Goal: Task Accomplishment & Management: Use online tool/utility

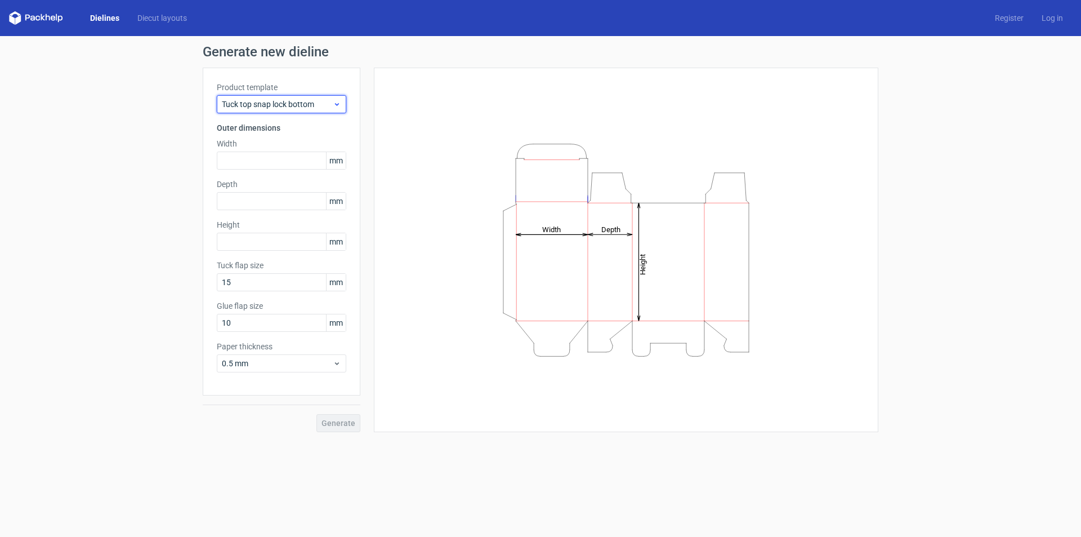
click at [342, 108] on div "Tuck top snap lock bottom" at bounding box center [282, 104] width 130 height 18
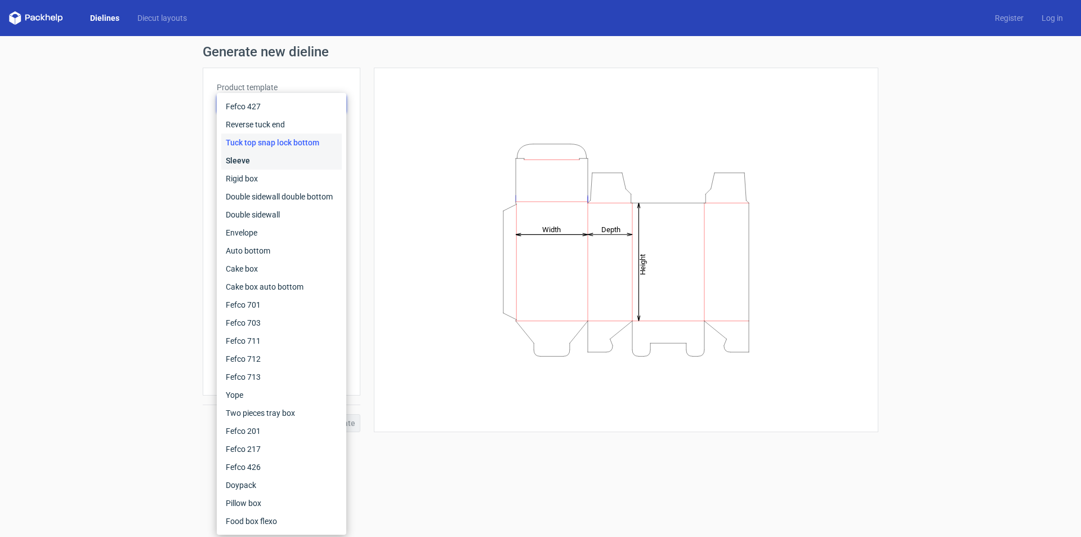
click at [281, 158] on div "Sleeve" at bounding box center [281, 161] width 121 height 18
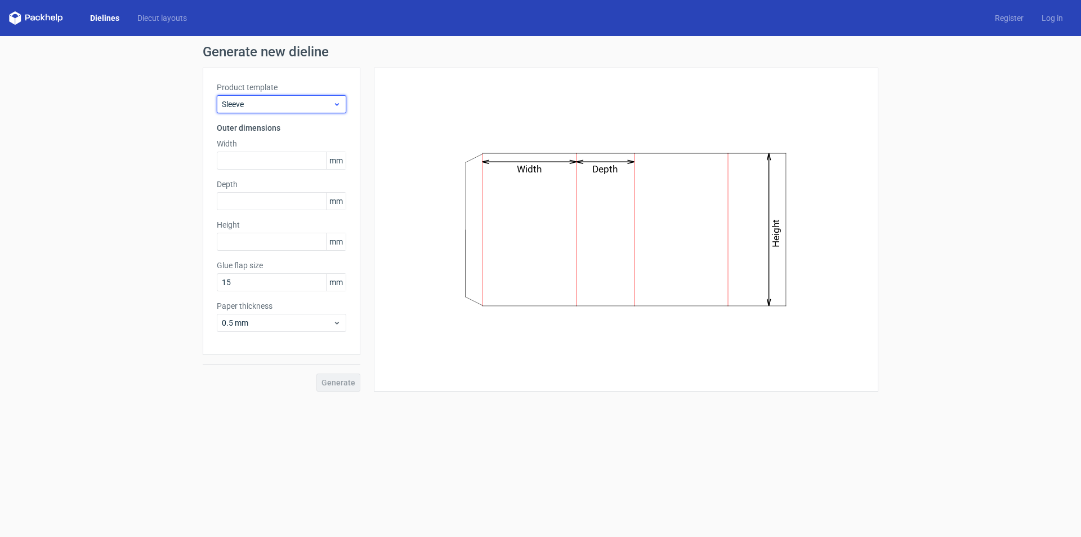
click at [331, 105] on span "Sleeve" at bounding box center [277, 104] width 111 height 11
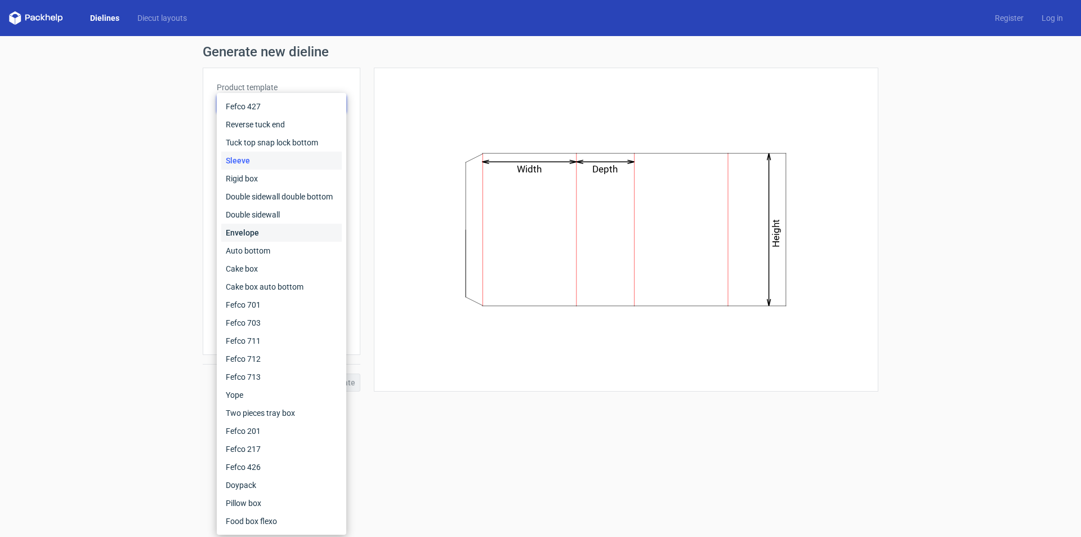
click at [259, 229] on div "Envelope" at bounding box center [281, 233] width 121 height 18
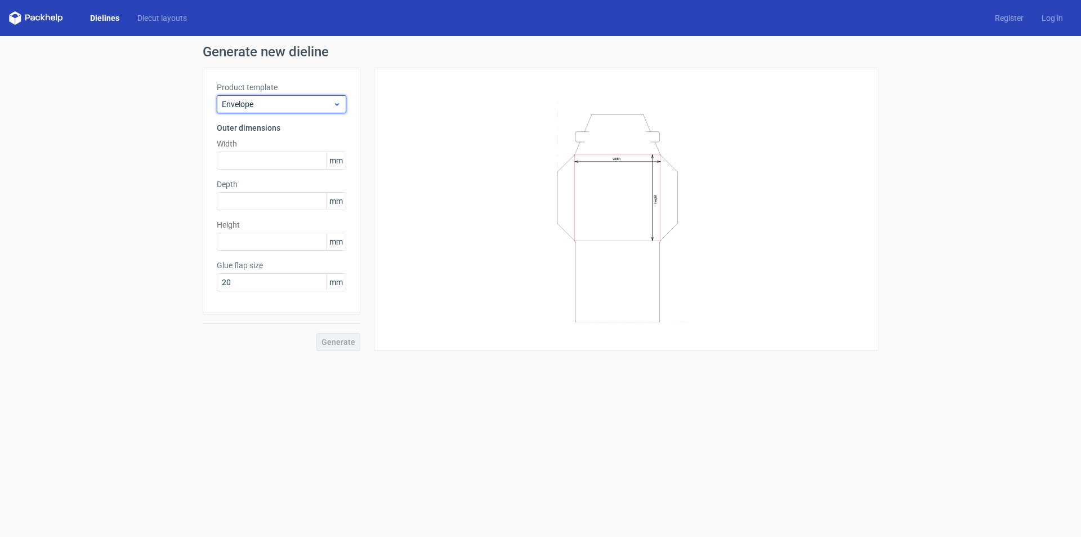
click at [336, 102] on icon at bounding box center [337, 104] width 8 height 9
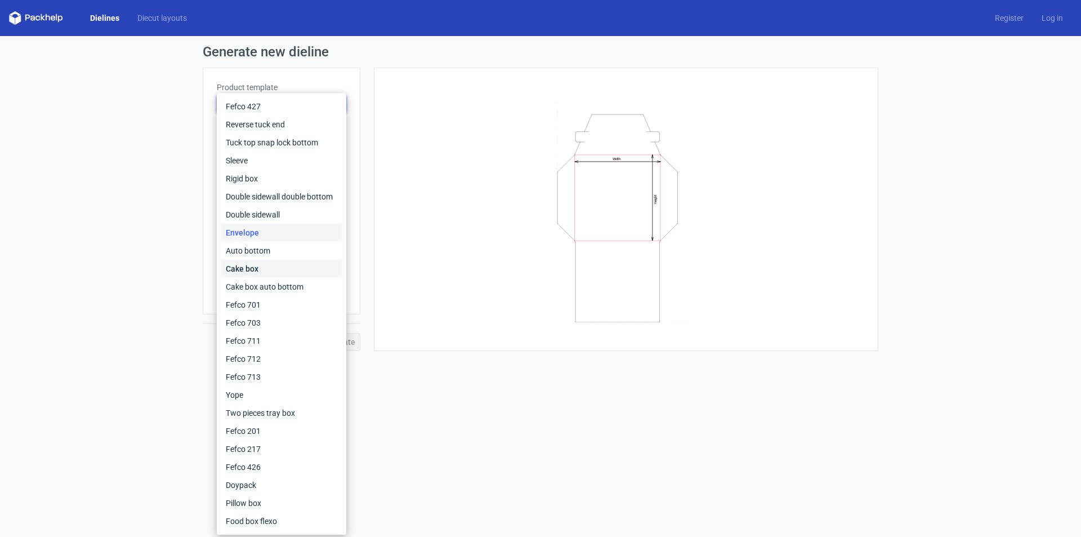
click at [276, 273] on div "Cake box" at bounding box center [281, 269] width 121 height 18
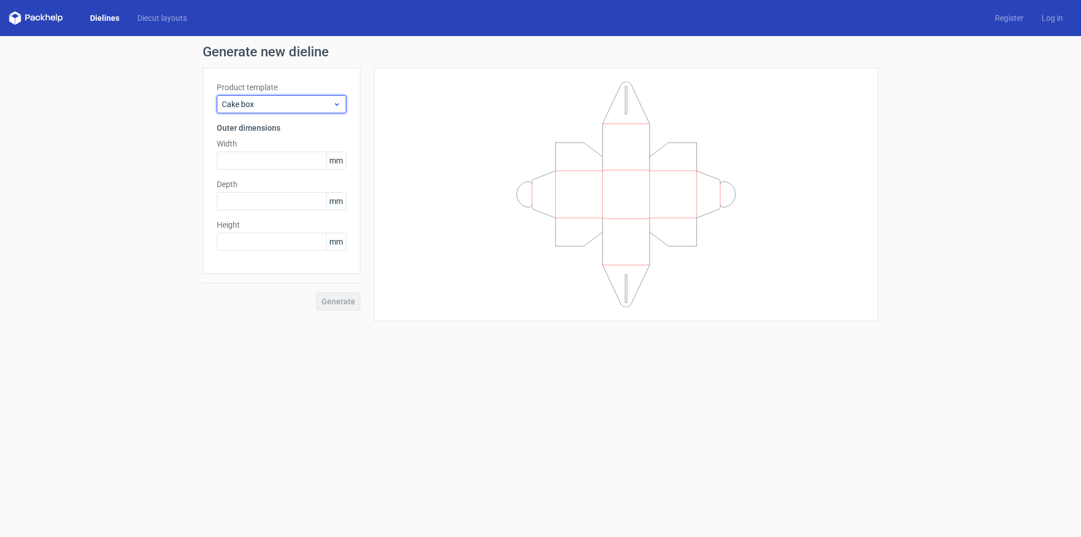
click at [335, 109] on div "Cake box" at bounding box center [282, 104] width 130 height 18
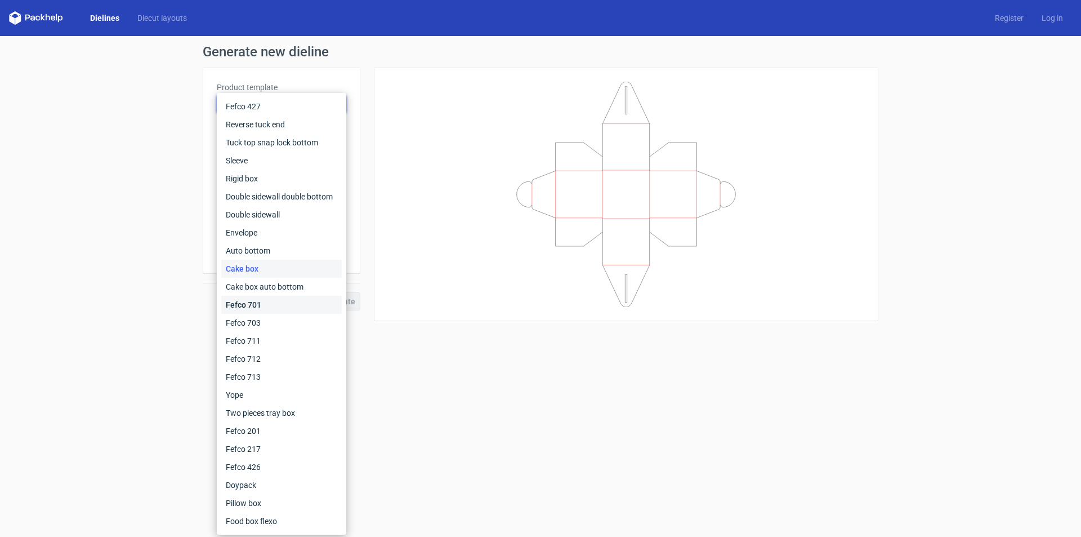
click at [281, 313] on div "Fefco 701" at bounding box center [281, 305] width 121 height 18
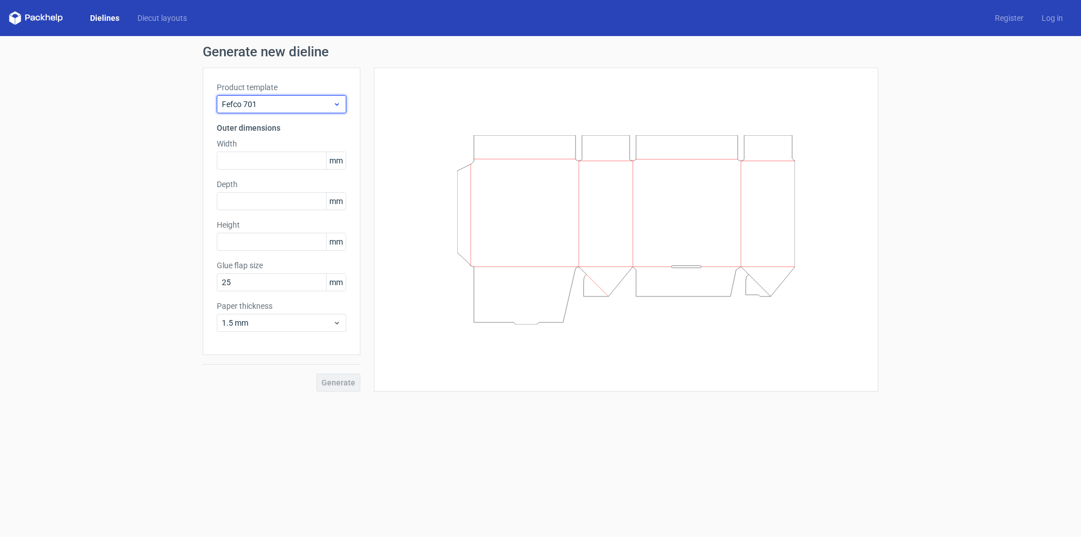
click at [335, 110] on div "Fefco 701" at bounding box center [282, 104] width 130 height 18
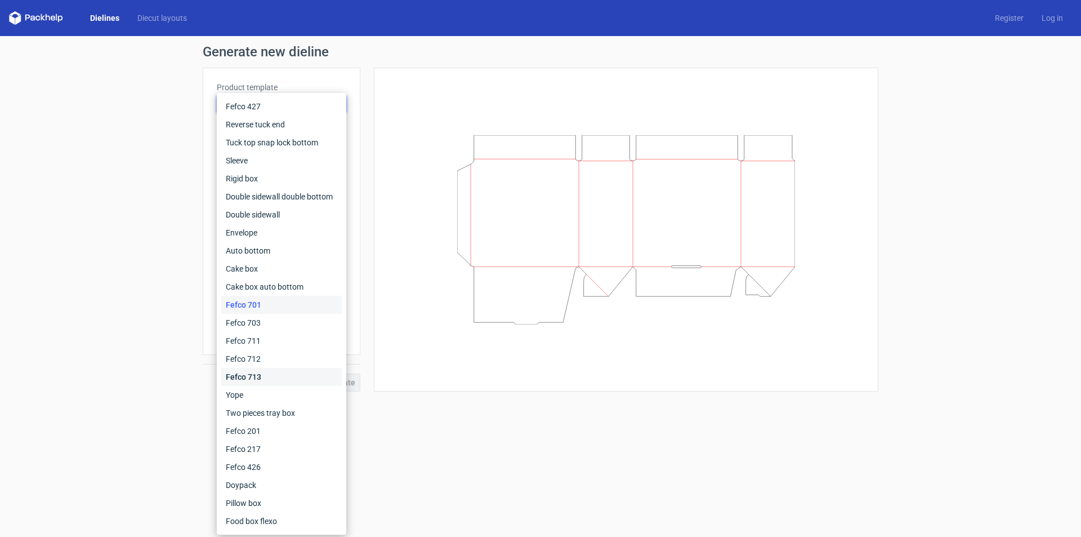
click at [264, 373] on div "Fefco 713" at bounding box center [281, 377] width 121 height 18
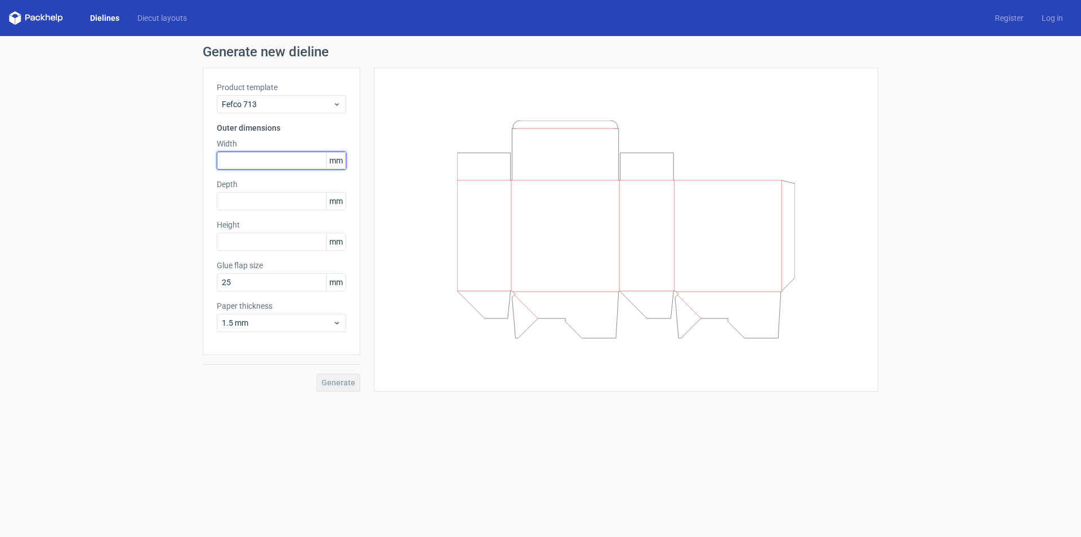
click at [256, 161] on input "text" at bounding box center [282, 161] width 130 height 18
click at [268, 203] on input "text" at bounding box center [282, 201] width 130 height 18
click at [256, 165] on input "78" at bounding box center [282, 161] width 130 height 18
click at [250, 162] on input "78" at bounding box center [282, 161] width 130 height 18
drag, startPoint x: 247, startPoint y: 160, endPoint x: 184, endPoint y: 185, distance: 68.3
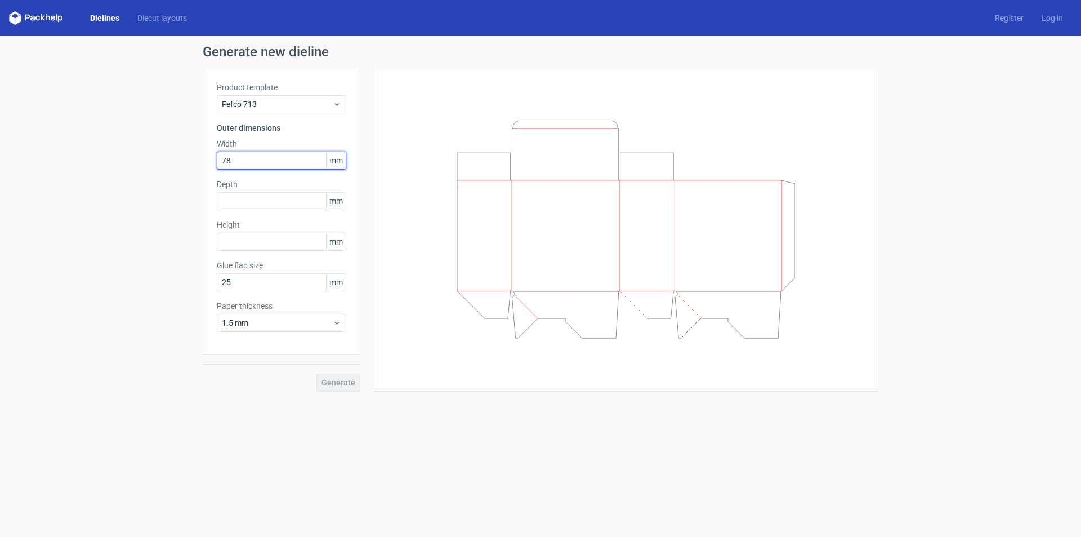
click at [184, 185] on div "Generate new dieline Product template Fefco 713 Outer dimensions Width 78 mm De…" at bounding box center [540, 218] width 1081 height 364
click at [224, 204] on input "text" at bounding box center [282, 201] width 130 height 18
drag, startPoint x: 246, startPoint y: 157, endPoint x: 219, endPoint y: 167, distance: 29.2
click at [220, 167] on input "86" at bounding box center [282, 161] width 130 height 18
type input "90"
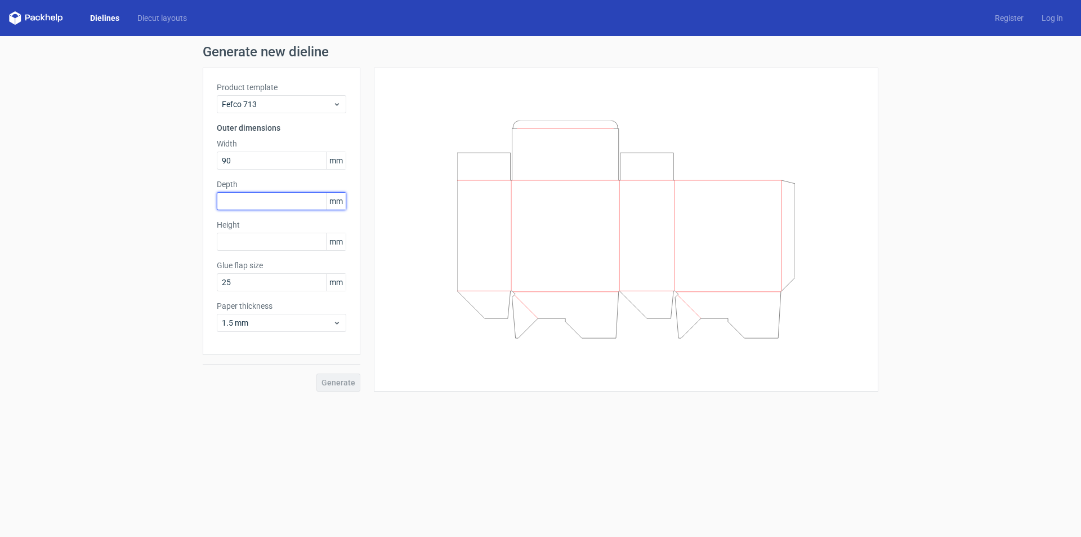
click at [231, 203] on input "text" at bounding box center [282, 201] width 130 height 18
type input "86"
click at [173, 239] on div "Generate new dieline Product template Fefco 713 Outer dimensions Width 90 mm De…" at bounding box center [540, 218] width 1081 height 364
click at [257, 239] on input "text" at bounding box center [282, 242] width 130 height 18
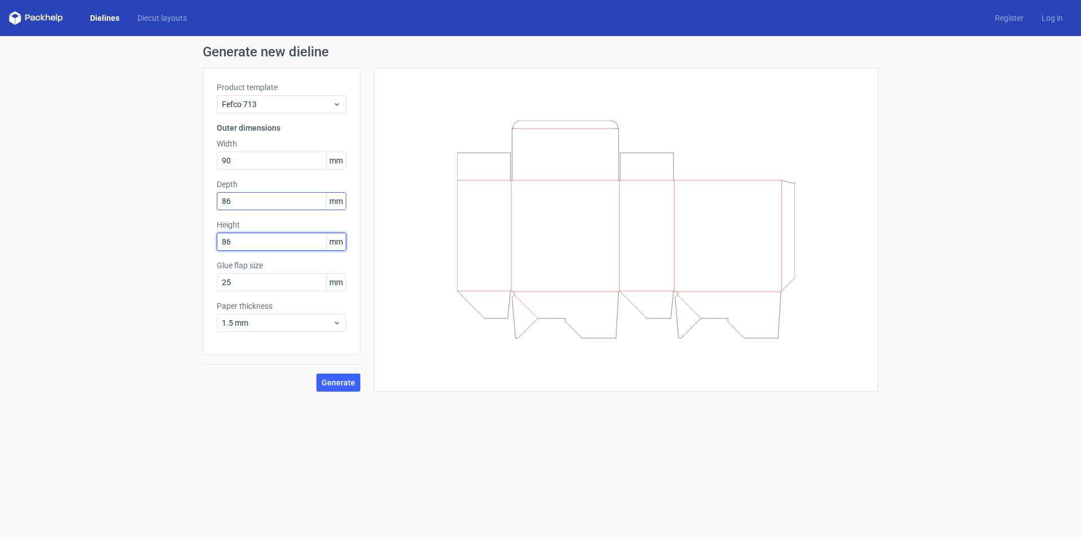
type input "86"
click at [253, 202] on input "86" at bounding box center [282, 201] width 130 height 18
drag, startPoint x: 253, startPoint y: 202, endPoint x: 110, endPoint y: 264, distance: 156.1
click at [110, 264] on div "Generate new dieline Product template Fefco 713 Outer dimensions Width 90 mm De…" at bounding box center [540, 218] width 1081 height 364
type input "35"
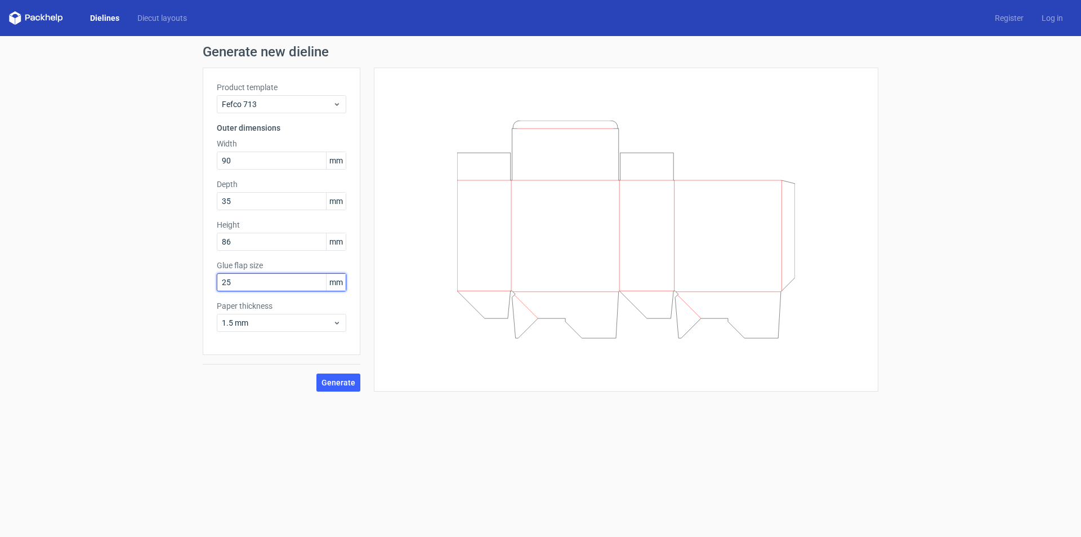
drag, startPoint x: 247, startPoint y: 287, endPoint x: 203, endPoint y: 304, distance: 46.3
click at [203, 304] on div "Product template Fefco 713 Outer dimensions Width 90 mm Depth 35 mm Height 86 m…" at bounding box center [282, 211] width 158 height 287
type input "15"
click at [337, 383] on span "Generate" at bounding box center [339, 383] width 34 height 8
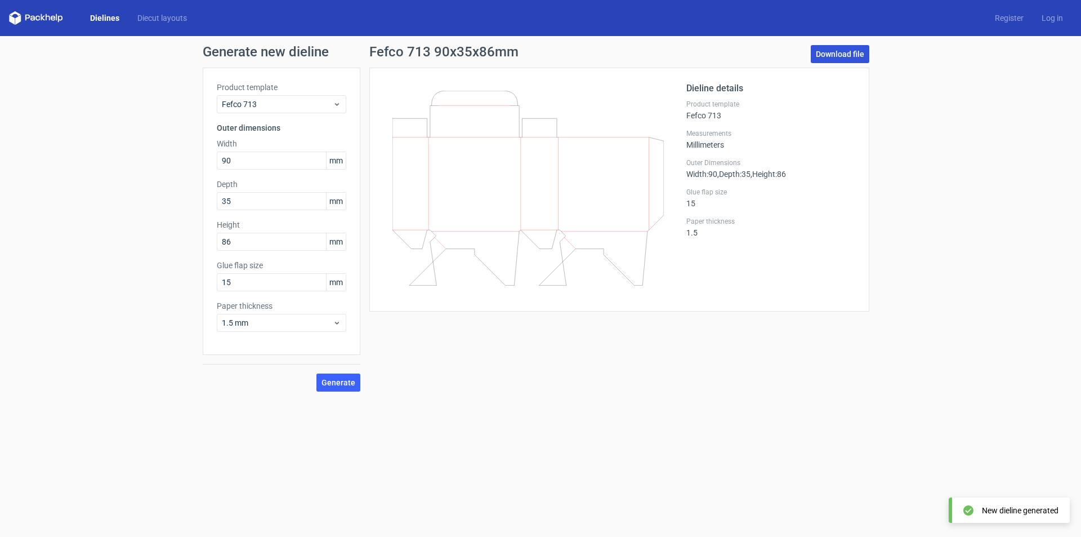
click at [837, 57] on link "Download file" at bounding box center [840, 54] width 59 height 18
click at [337, 110] on div "Fefco 713" at bounding box center [282, 104] width 130 height 18
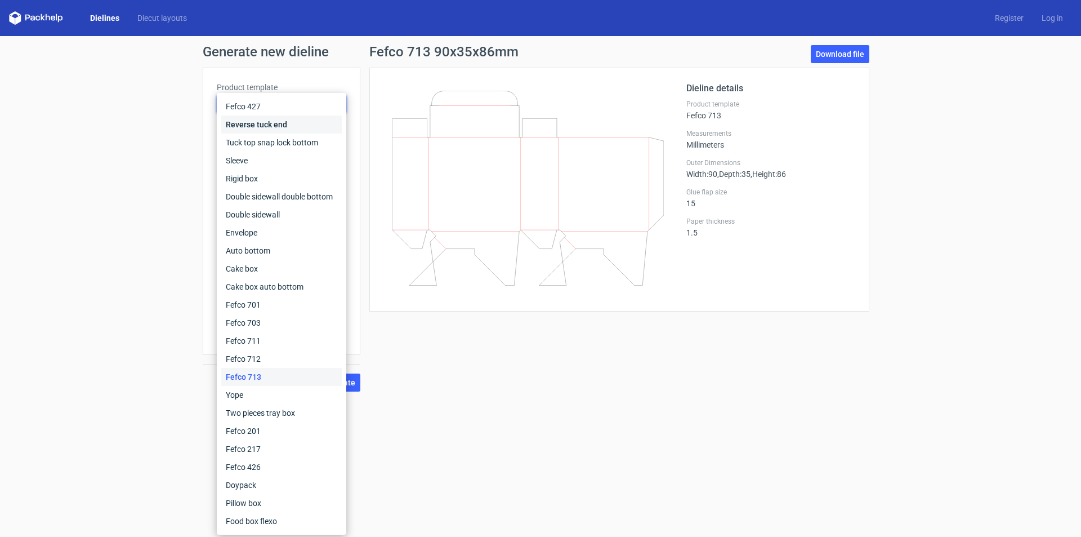
click at [274, 127] on div "Reverse tuck end" at bounding box center [281, 124] width 121 height 18
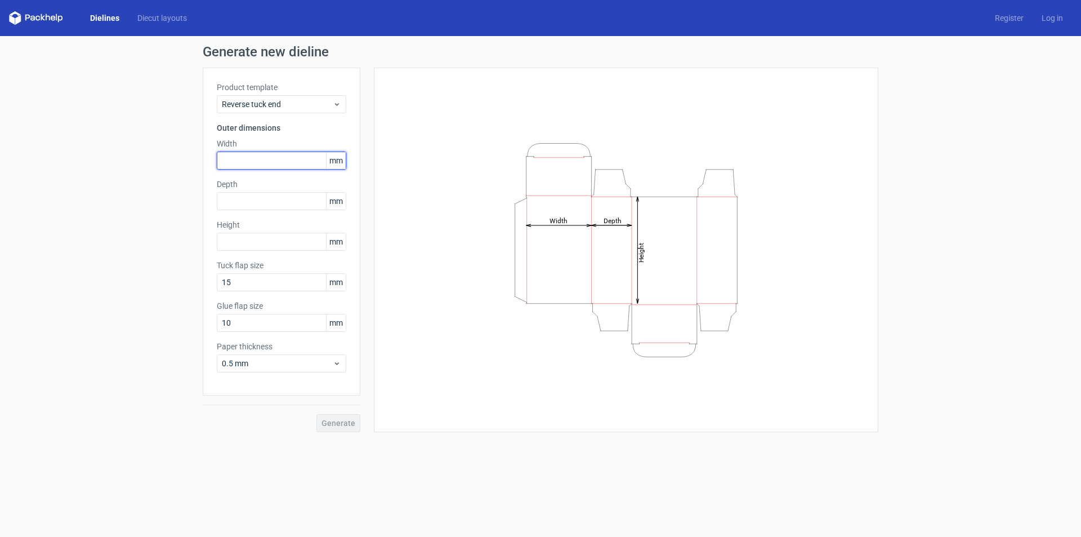
click at [253, 165] on input "text" at bounding box center [282, 161] width 130 height 18
type input "90"
click at [229, 201] on input "text" at bounding box center [282, 201] width 130 height 18
type input "35"
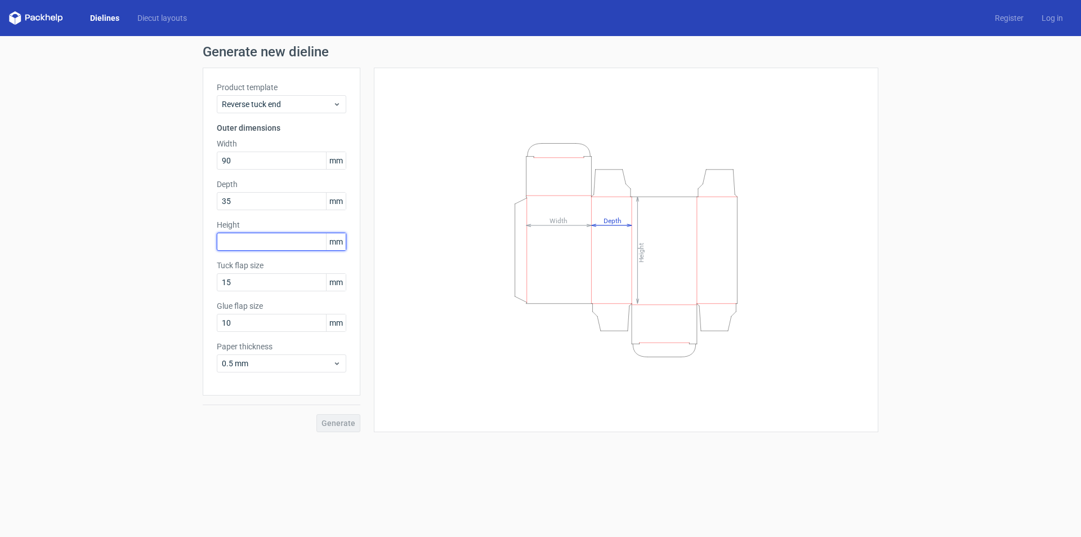
click at [242, 243] on input "text" at bounding box center [282, 242] width 130 height 18
type input "86"
click at [240, 282] on input "15" at bounding box center [282, 282] width 130 height 18
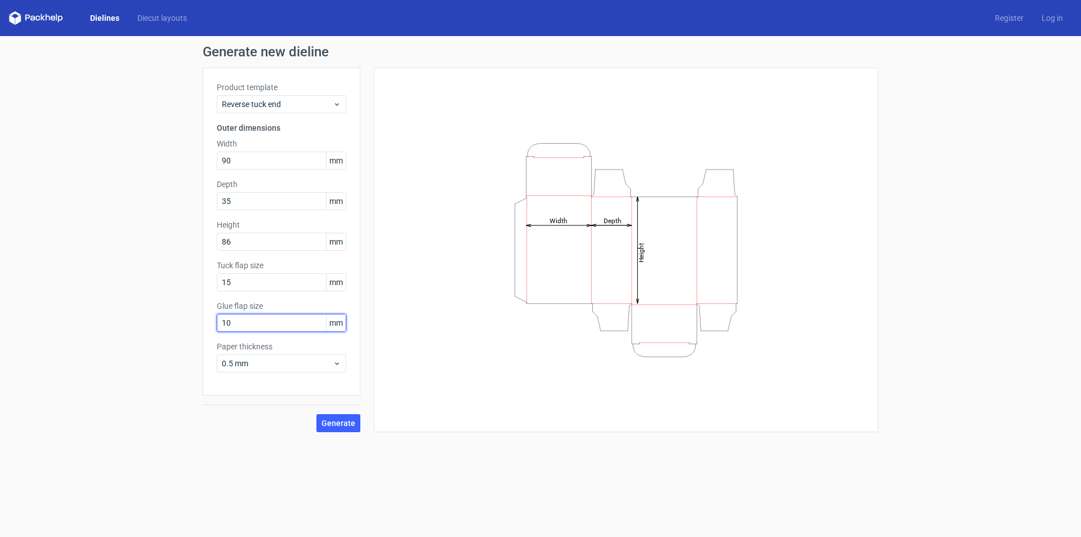
click at [276, 323] on input "10" at bounding box center [282, 323] width 130 height 18
click at [350, 428] on button "Generate" at bounding box center [339, 423] width 44 height 18
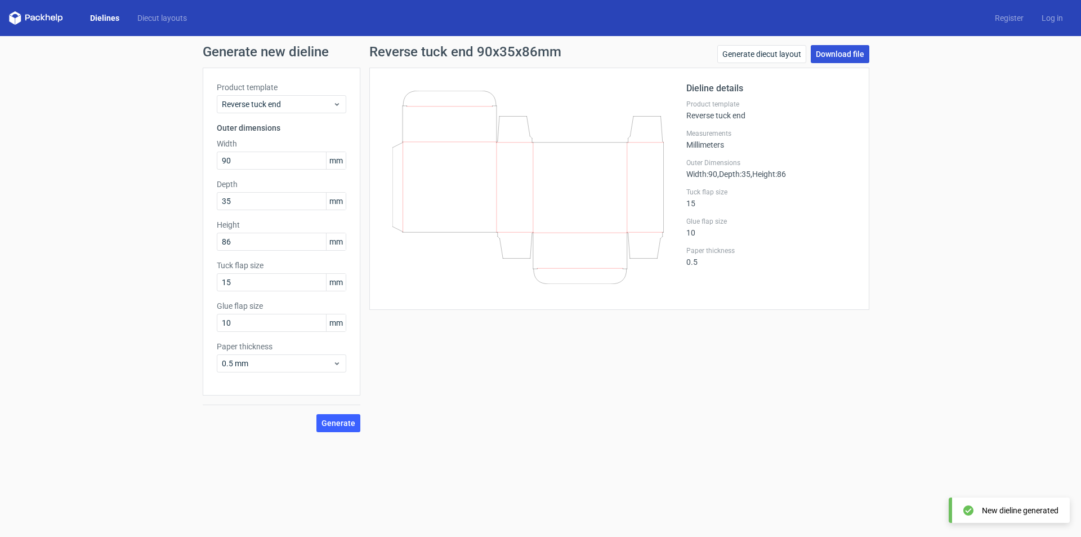
click at [838, 56] on link "Download file" at bounding box center [840, 54] width 59 height 18
click at [251, 161] on input "90" at bounding box center [282, 161] width 130 height 18
drag, startPoint x: 251, startPoint y: 161, endPoint x: 202, endPoint y: 181, distance: 52.5
click at [202, 180] on div "Generate new dieline Product template Reverse tuck end Outer dimensions Width 9…" at bounding box center [540, 238] width 1081 height 405
type input "105"
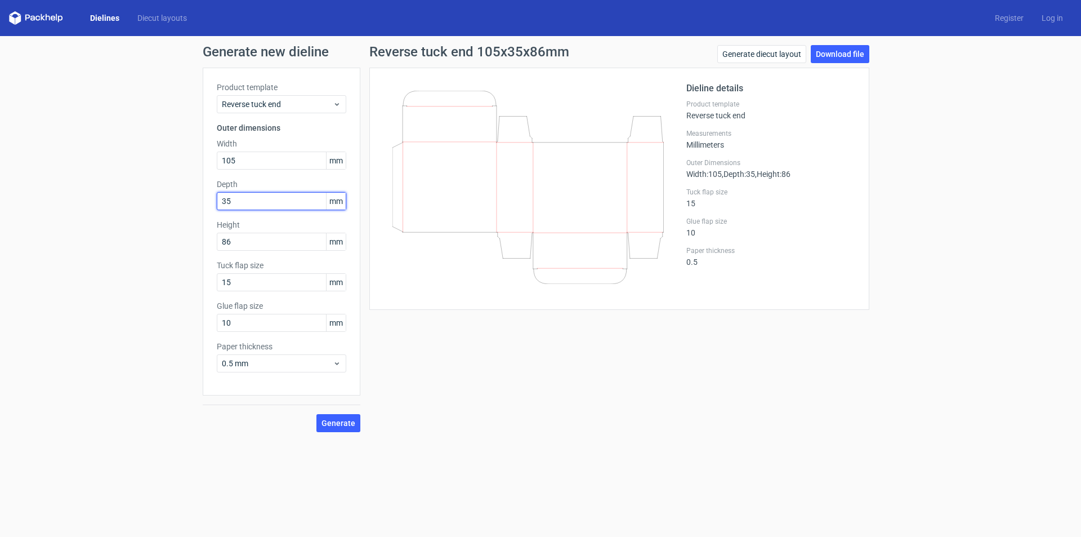
click at [259, 207] on input "35" at bounding box center [282, 201] width 130 height 18
type input "3"
click at [243, 244] on input "86" at bounding box center [282, 242] width 130 height 18
click at [242, 200] on input "76" at bounding box center [282, 201] width 130 height 18
drag, startPoint x: 242, startPoint y: 200, endPoint x: 130, endPoint y: 234, distance: 116.5
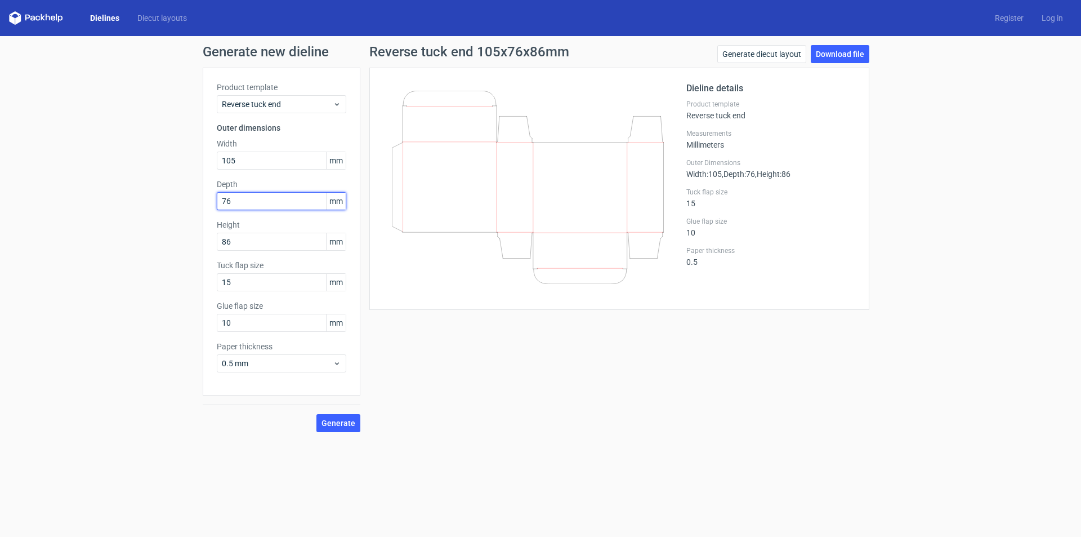
click at [181, 222] on div "Generate new dieline Product template Reverse tuck end Outer dimensions Width 1…" at bounding box center [540, 238] width 1081 height 405
type input "20"
click at [249, 243] on div "Height 86 mm" at bounding box center [282, 235] width 130 height 32
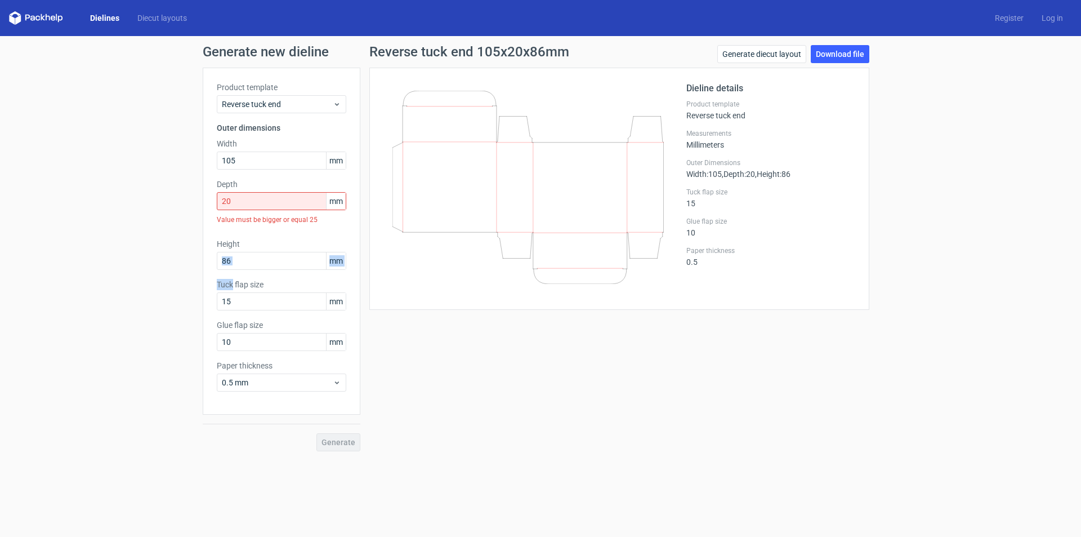
drag, startPoint x: 249, startPoint y: 243, endPoint x: 155, endPoint y: 274, distance: 98.5
click at [158, 274] on div "Generate new dieline Product template Reverse tuck end Outer dimensions Width 1…" at bounding box center [540, 248] width 1081 height 424
click at [247, 267] on input "86" at bounding box center [282, 261] width 130 height 18
drag, startPoint x: 224, startPoint y: 268, endPoint x: 190, endPoint y: 277, distance: 35.5
click at [190, 277] on div "Generate new dieline Product template Reverse tuck end Outer dimensions Width 1…" at bounding box center [540, 248] width 1081 height 424
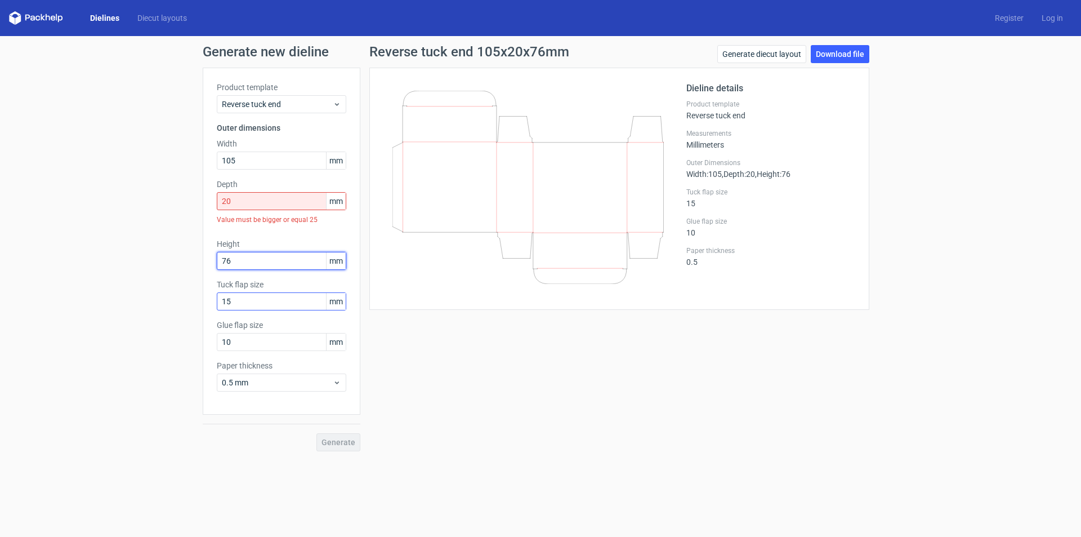
type input "76"
click at [244, 297] on input "15" at bounding box center [282, 301] width 130 height 18
click at [159, 221] on div "Generate new dieline Product template Reverse tuck end Outer dimensions Width 1…" at bounding box center [540, 248] width 1081 height 424
click at [263, 198] on input "20" at bounding box center [282, 201] width 130 height 18
drag, startPoint x: 249, startPoint y: 201, endPoint x: 192, endPoint y: 224, distance: 61.7
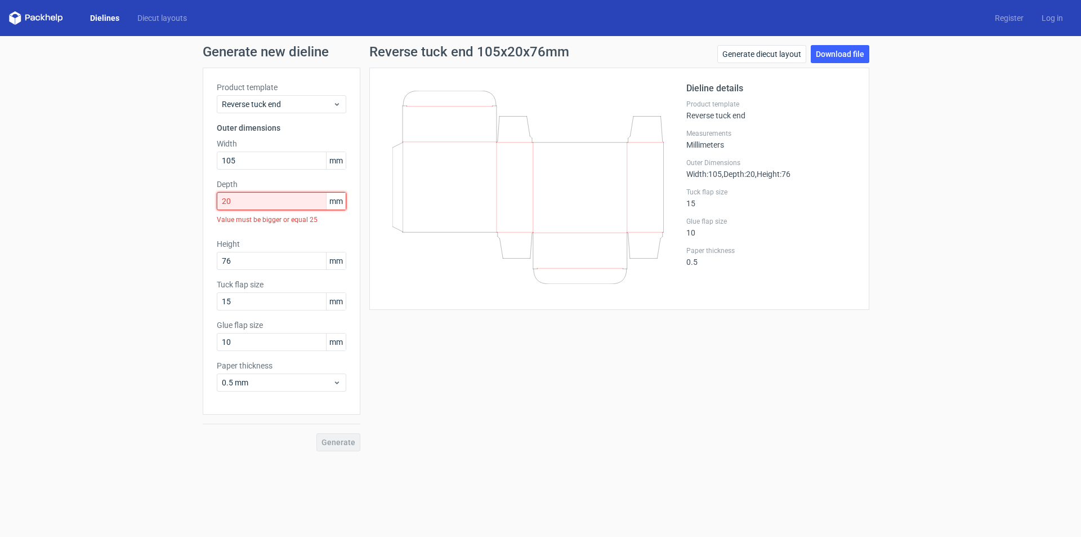
click at [194, 224] on div "Generate new dieline Product template Reverse tuck end Outer dimensions Width 1…" at bounding box center [540, 248] width 1081 height 424
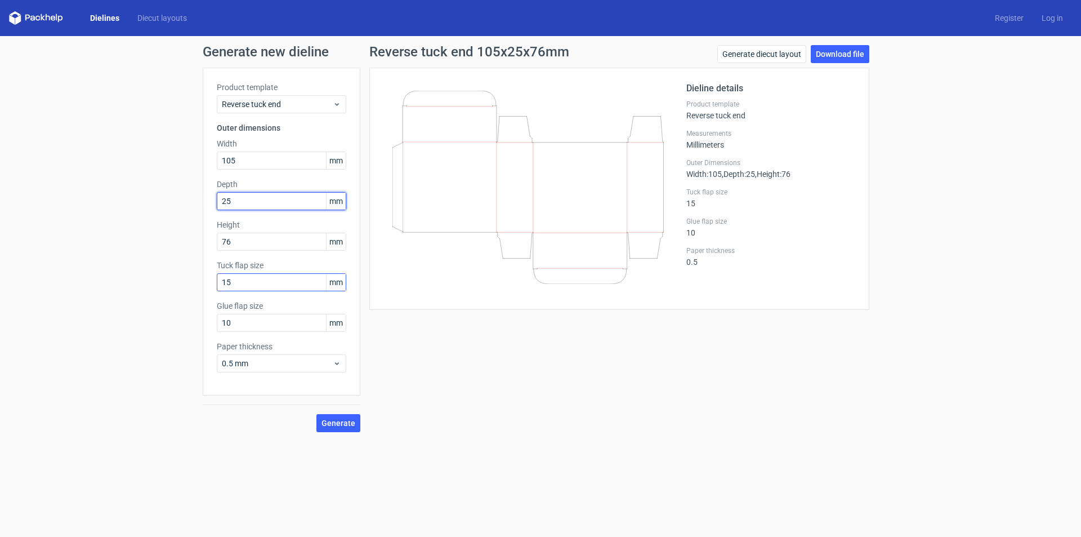
type input "25"
click at [250, 286] on input "15" at bounding box center [282, 282] width 130 height 18
click at [244, 323] on input "10" at bounding box center [282, 323] width 130 height 18
click at [341, 426] on span "Generate" at bounding box center [339, 423] width 34 height 8
click at [840, 55] on link "Download file" at bounding box center [840, 54] width 59 height 18
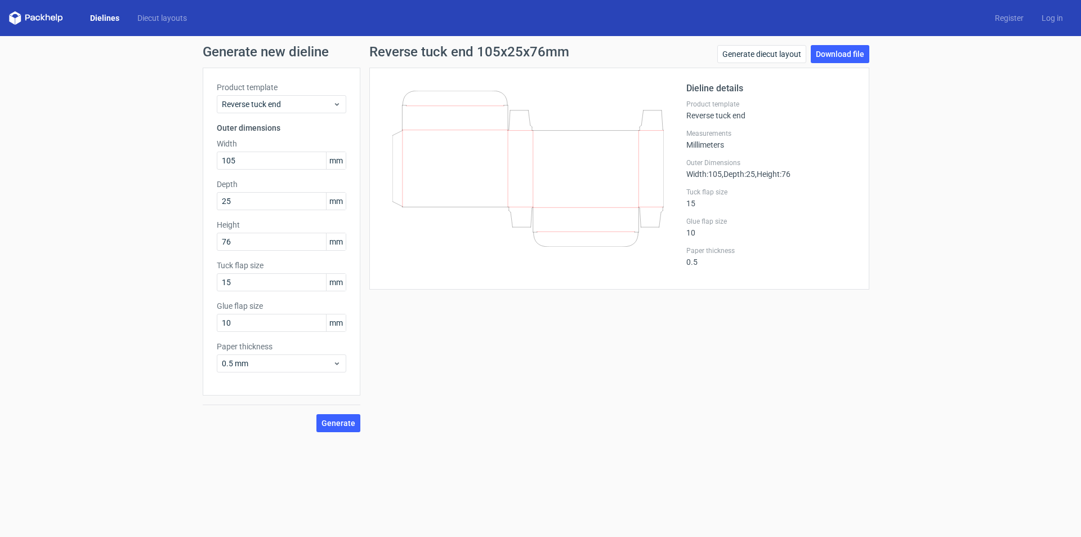
click at [121, 149] on div "Generate new dieline Product template Reverse tuck end Outer dimensions Width 1…" at bounding box center [540, 238] width 1081 height 405
